Goal: Check status: Check status

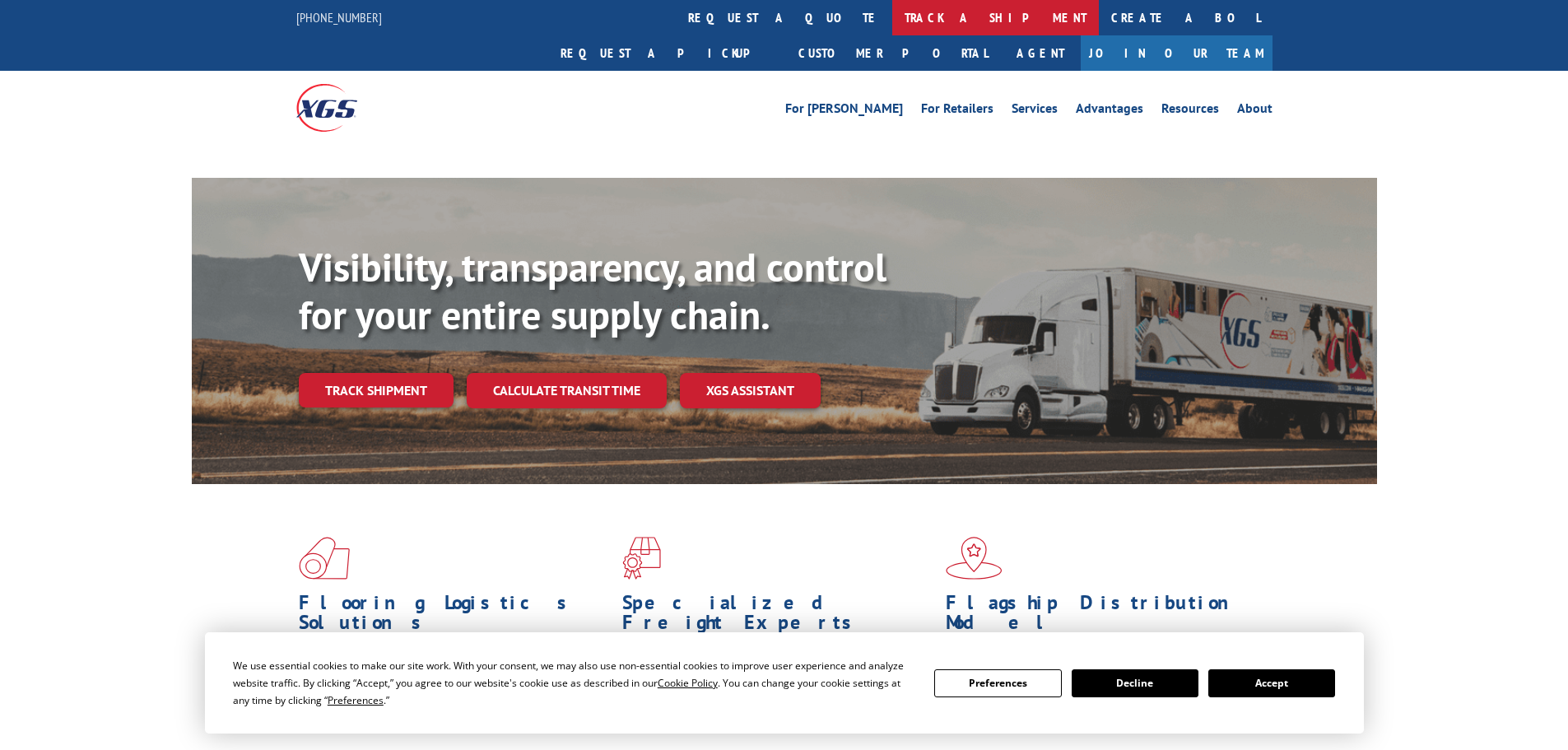
click at [892, 23] on link "track a shipment" at bounding box center [995, 18] width 207 height 36
click at [892, 12] on link "track a shipment" at bounding box center [995, 18] width 207 height 36
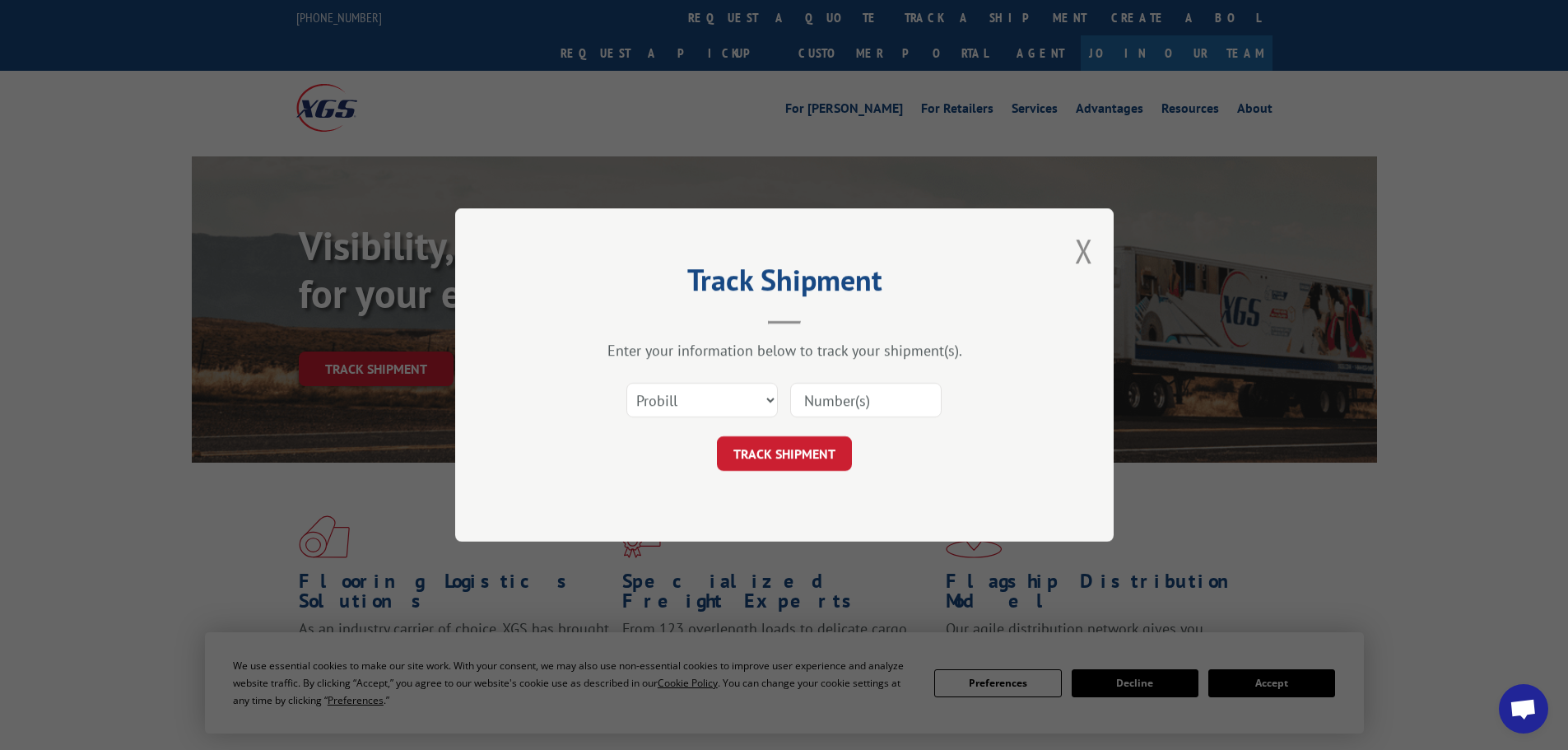
drag, startPoint x: 701, startPoint y: 409, endPoint x: 698, endPoint y: 402, distance: 7.6
click at [699, 405] on select "Select category... Probill BOL PO" at bounding box center [701, 400] width 151 height 35
select select "bol"
click at [626, 383] on select "Select category... Probill BOL PO" at bounding box center [701, 400] width 151 height 35
drag, startPoint x: 832, startPoint y: 376, endPoint x: 838, endPoint y: 402, distance: 26.7
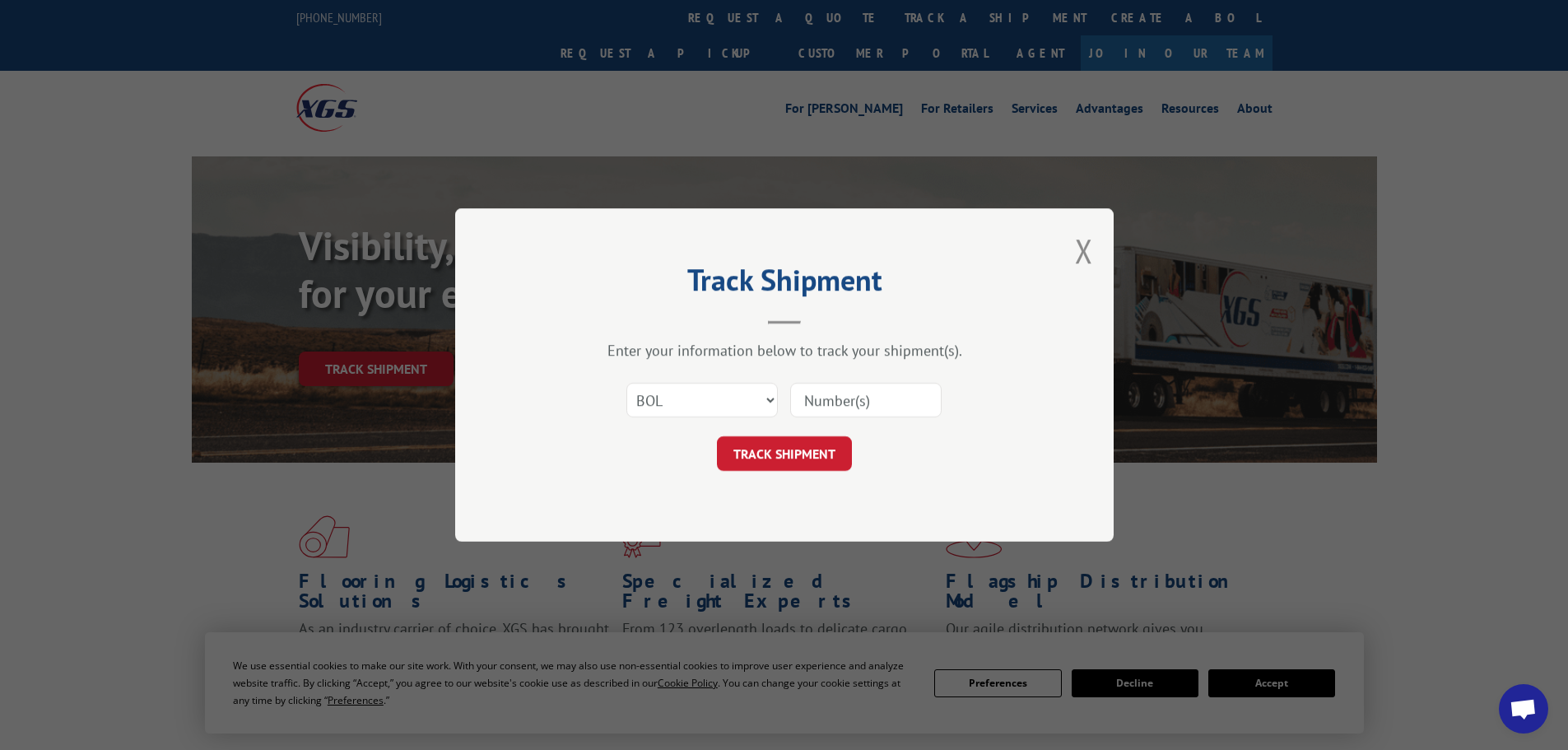
click at [832, 375] on div "Select category... Probill BOL PO" at bounding box center [785, 400] width 494 height 54
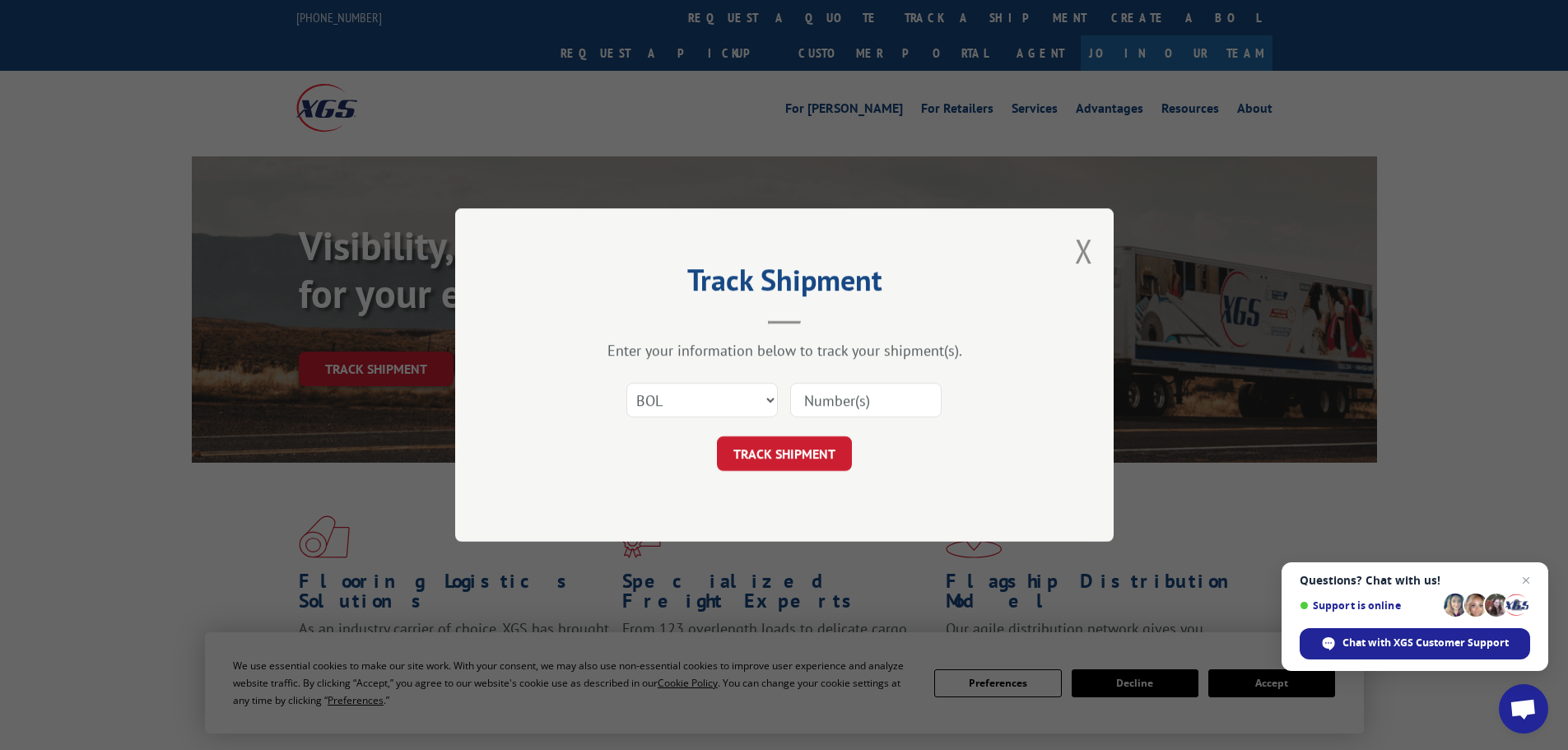
click at [839, 403] on input at bounding box center [866, 400] width 151 height 35
paste input "7045818"
type input "7045818"
click at [804, 431] on form "Select category... Probill BOL PO 7045818 TRACK SHIPMENT" at bounding box center [785, 421] width 494 height 98
click at [806, 452] on button "TRACK SHIPMENT" at bounding box center [785, 453] width 135 height 35
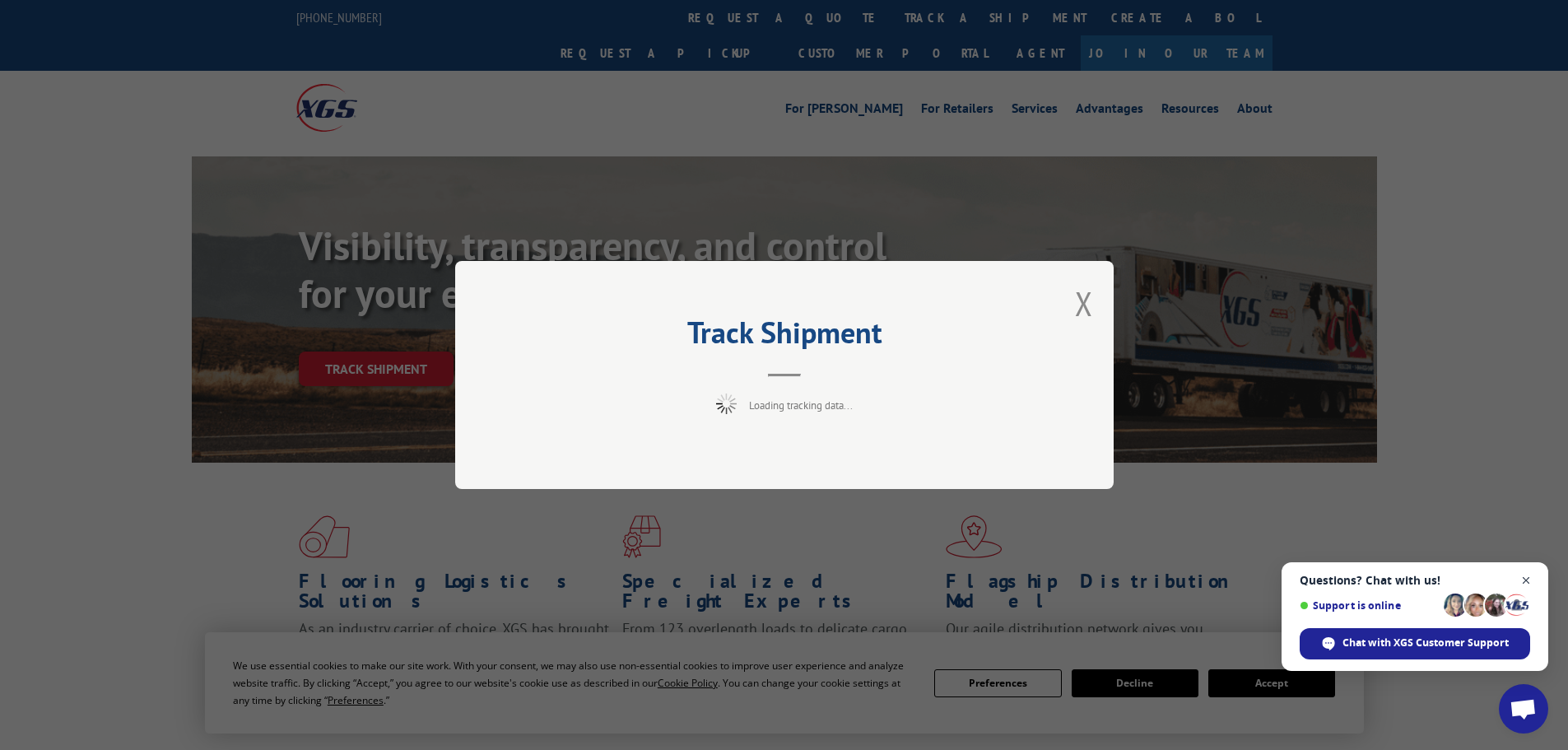
click at [1530, 578] on span "Close chat" at bounding box center [1527, 581] width 21 height 21
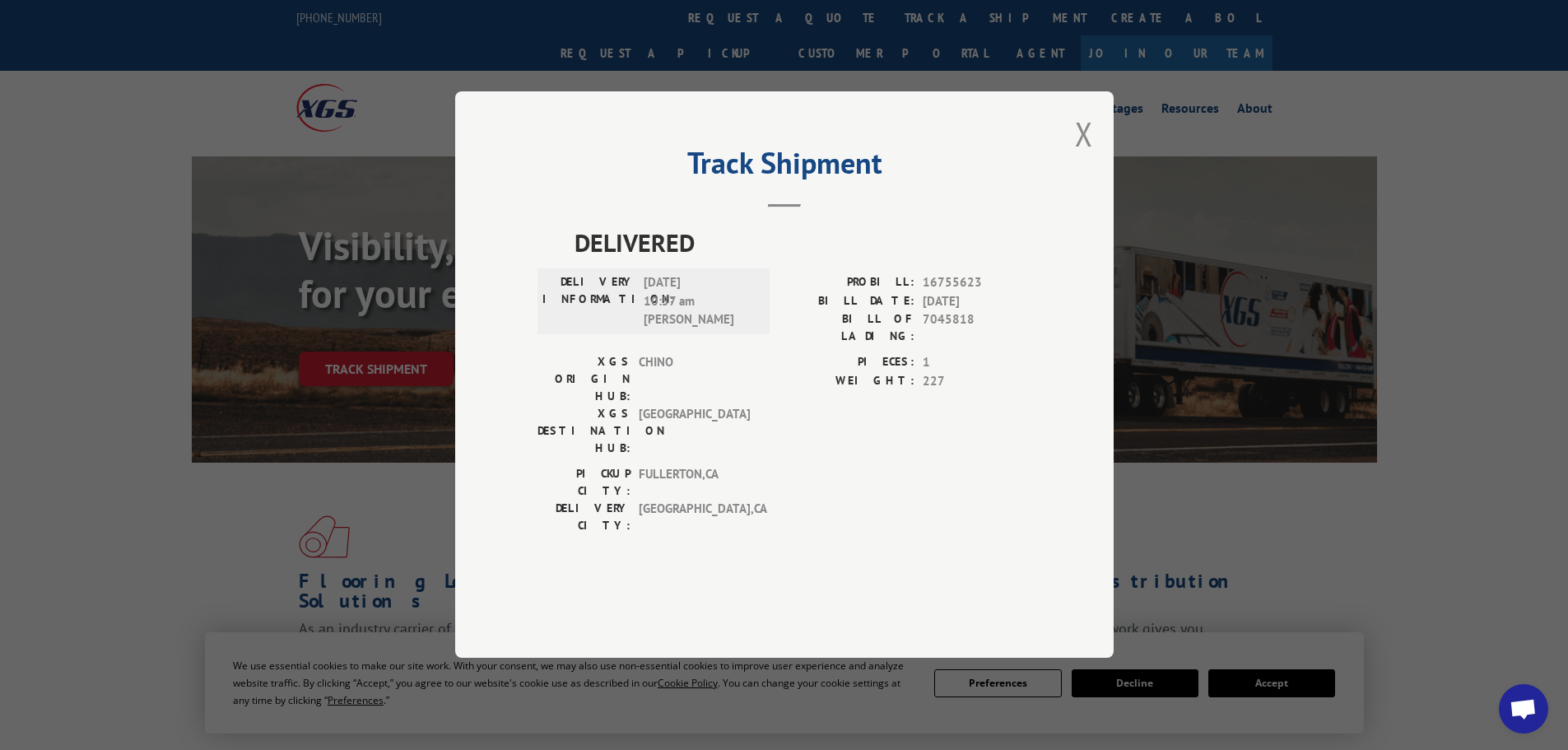
click at [1096, 185] on div "Track Shipment DELIVERED DELIVERY INFORMATION: [DATE] 10:57 am [PERSON_NAME] PR…" at bounding box center [784, 374] width 658 height 566
click at [1089, 156] on button "Close modal" at bounding box center [1084, 133] width 18 height 43
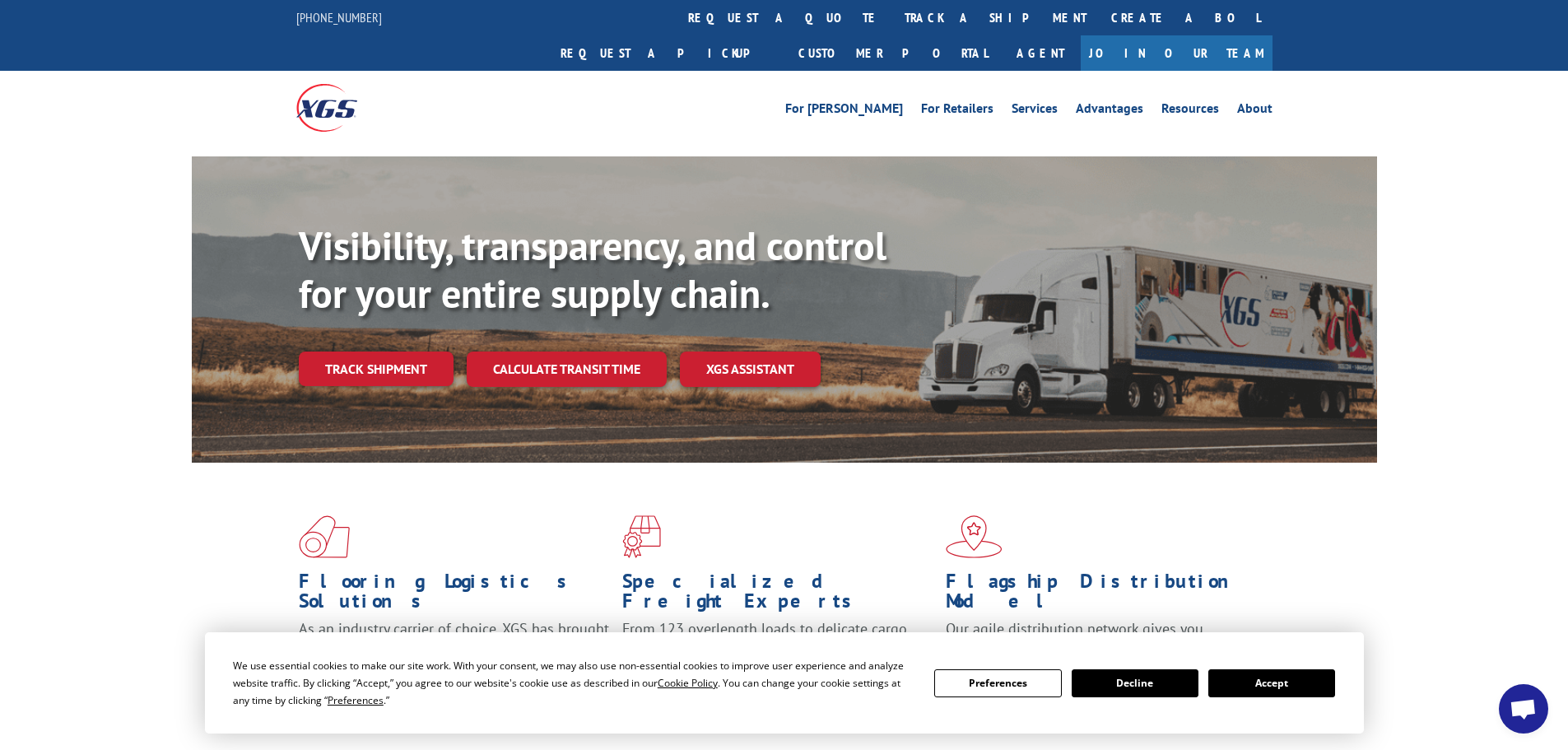
drag, startPoint x: 730, startPoint y: 8, endPoint x: 731, endPoint y: 23, distance: 15.0
click at [892, 8] on link "track a shipment" at bounding box center [995, 18] width 207 height 36
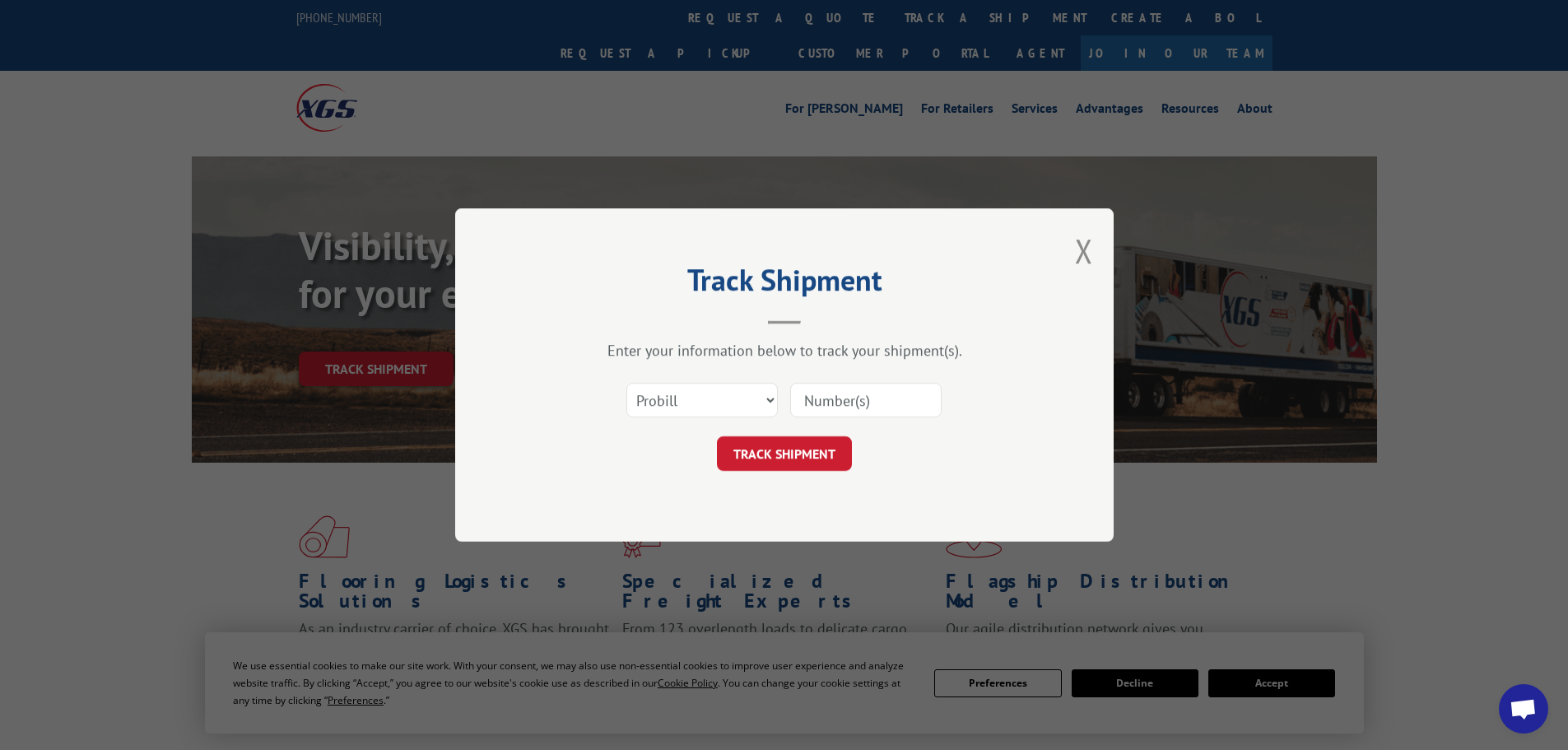
drag, startPoint x: 685, startPoint y: 431, endPoint x: 685, endPoint y: 412, distance: 19.0
click at [685, 431] on form "Select category... Probill BOL PO TRACK SHIPMENT" at bounding box center [785, 421] width 494 height 98
click at [684, 401] on select "Select category... Probill BOL PO" at bounding box center [701, 400] width 151 height 35
select select "bol"
click at [626, 383] on select "Select category... Probill BOL PO" at bounding box center [701, 400] width 151 height 35
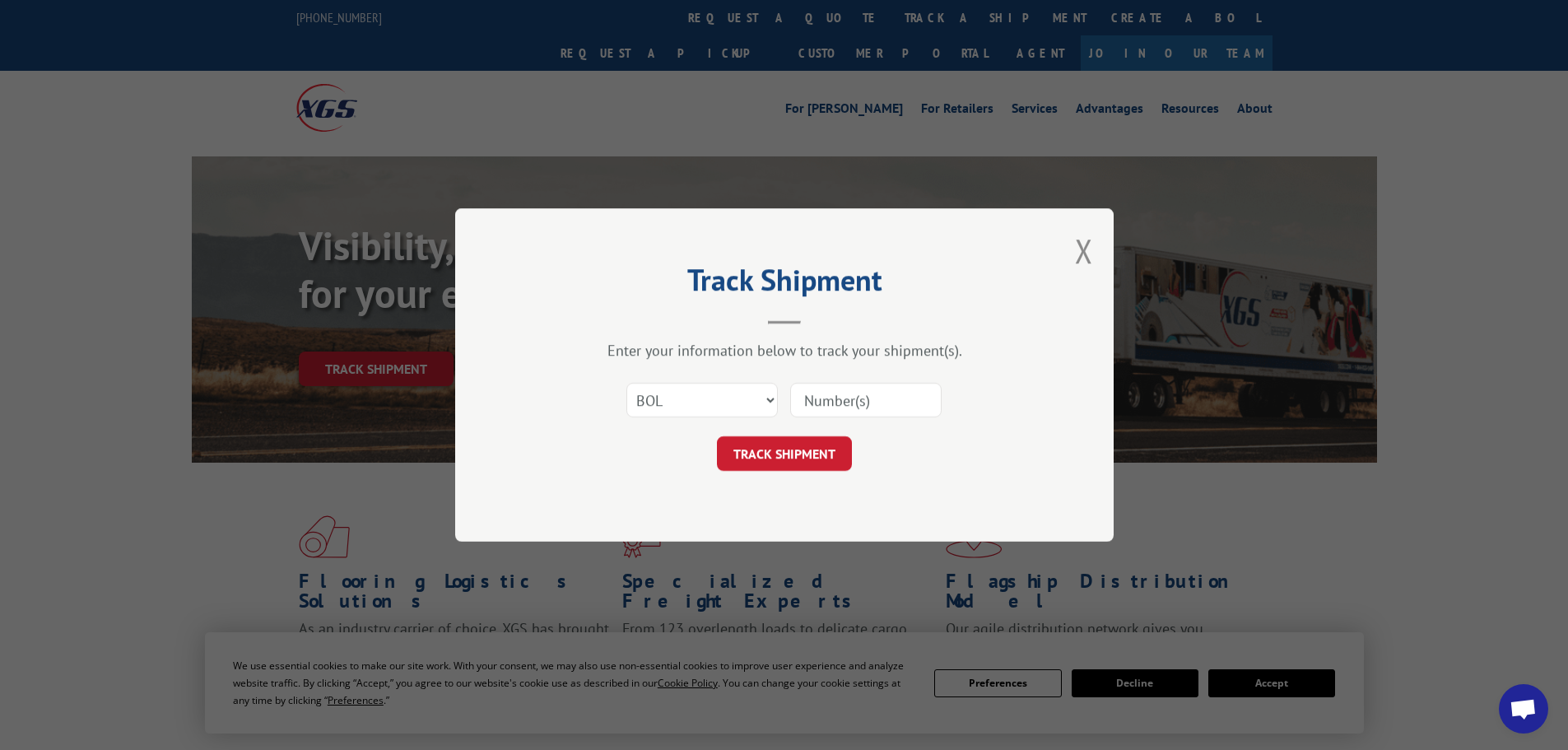
click at [874, 410] on input at bounding box center [866, 400] width 151 height 35
paste input "7045817"
type input "7045817"
click at [785, 452] on button "TRACK SHIPMENT" at bounding box center [785, 453] width 135 height 35
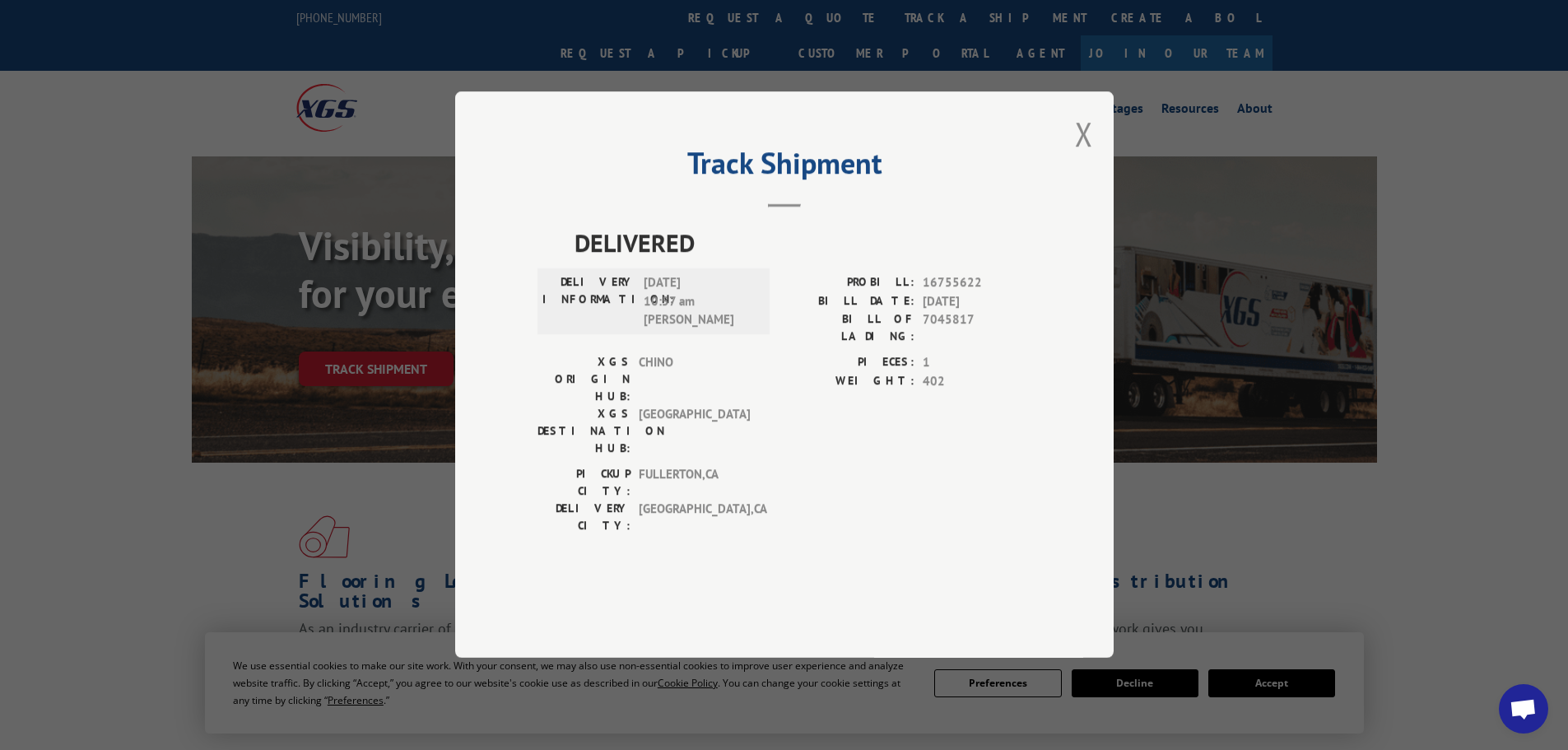
click at [1068, 170] on div "Track Shipment DELIVERED DELIVERY INFORMATION: 09/30/2025 10:57 am Juan Benegas…" at bounding box center [784, 374] width 658 height 566
click at [1074, 168] on div "Track Shipment DELIVERED DELIVERY INFORMATION: 09/30/2025 10:57 am Juan Benegas…" at bounding box center [784, 374] width 658 height 566
click at [1084, 156] on button "Close modal" at bounding box center [1084, 133] width 18 height 43
